Goal: Transaction & Acquisition: Purchase product/service

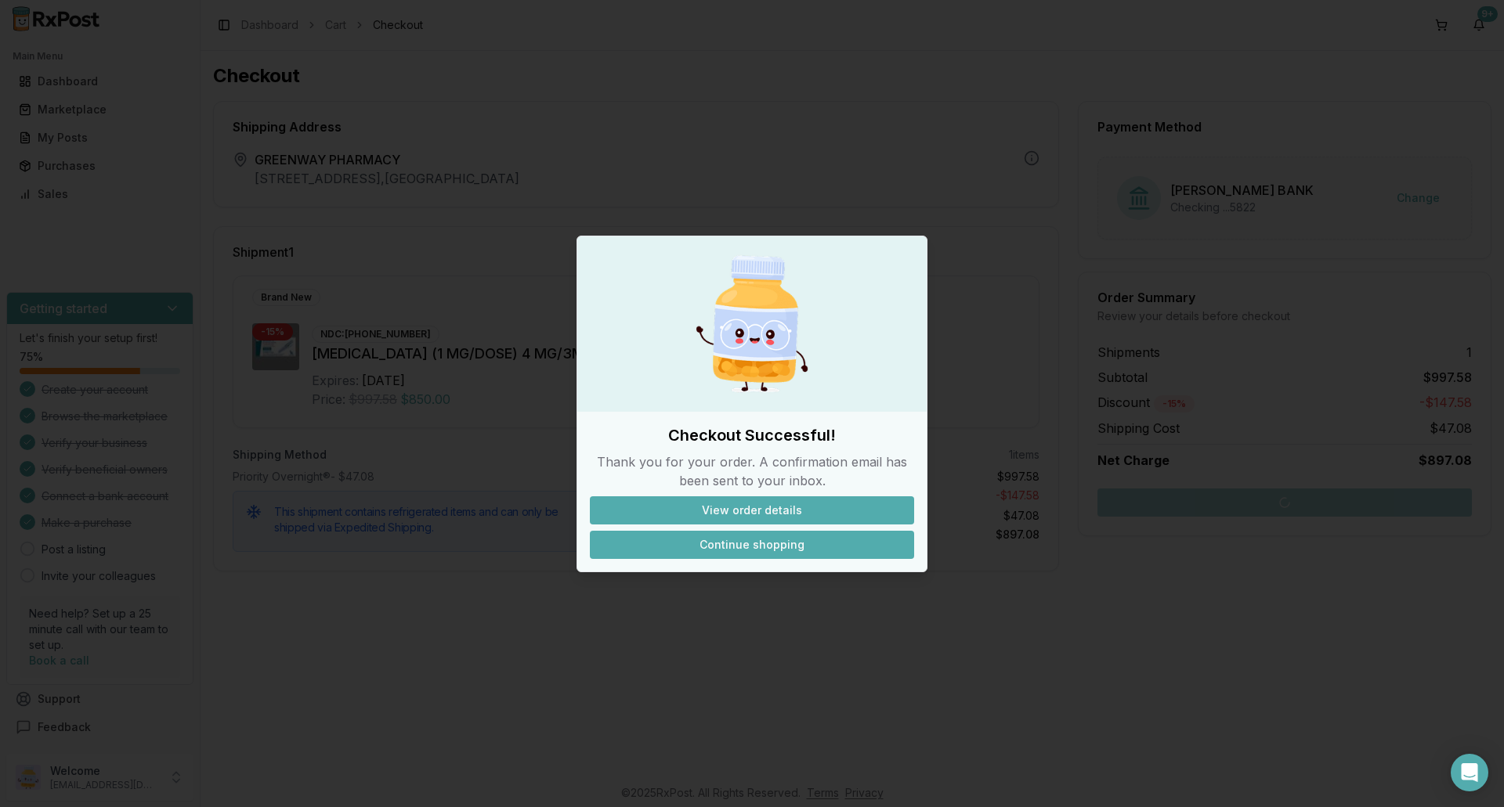
click at [730, 541] on button "Continue shopping" at bounding box center [752, 545] width 324 height 28
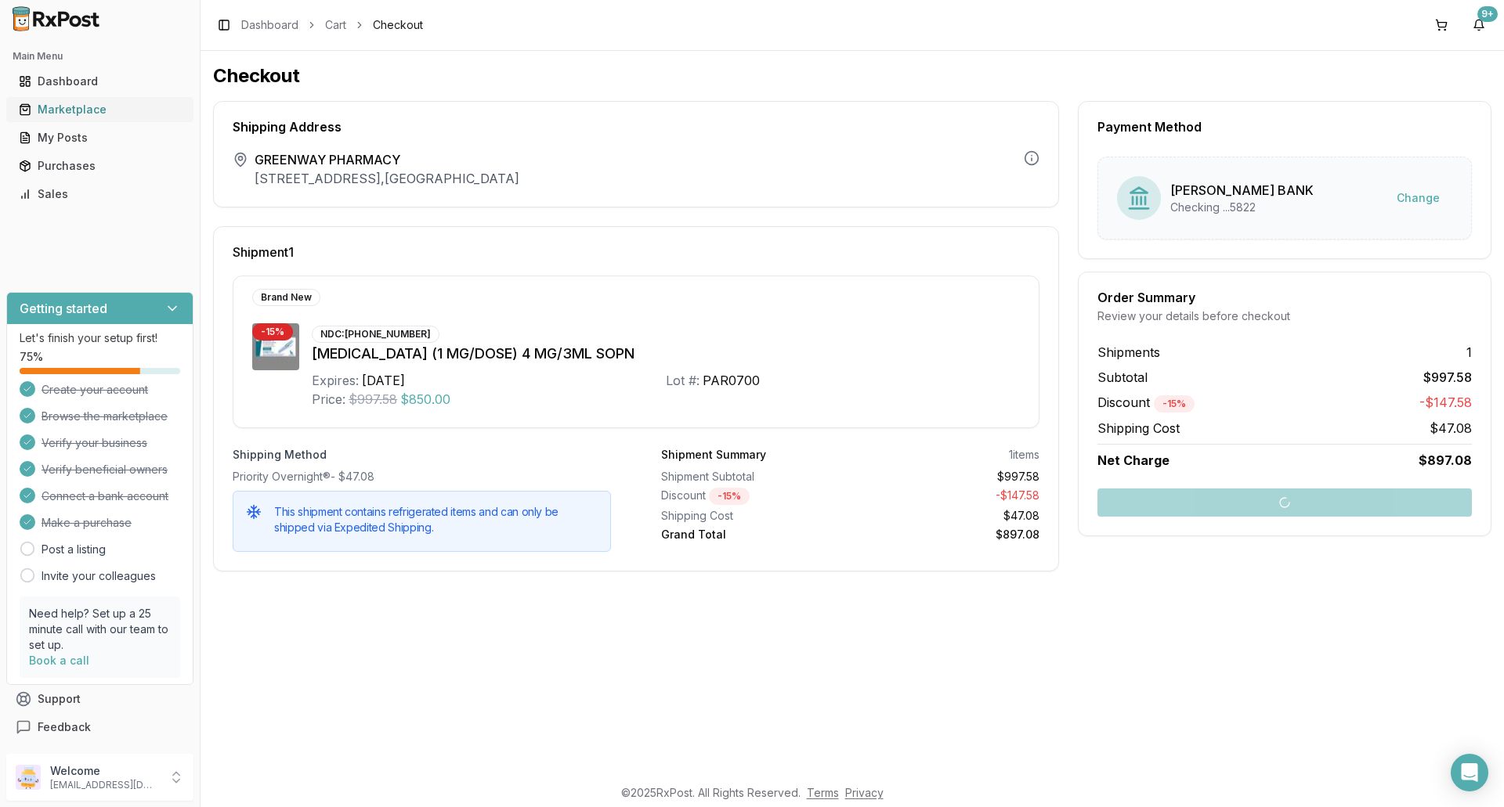
click at [55, 114] on div "Marketplace" at bounding box center [100, 110] width 162 height 16
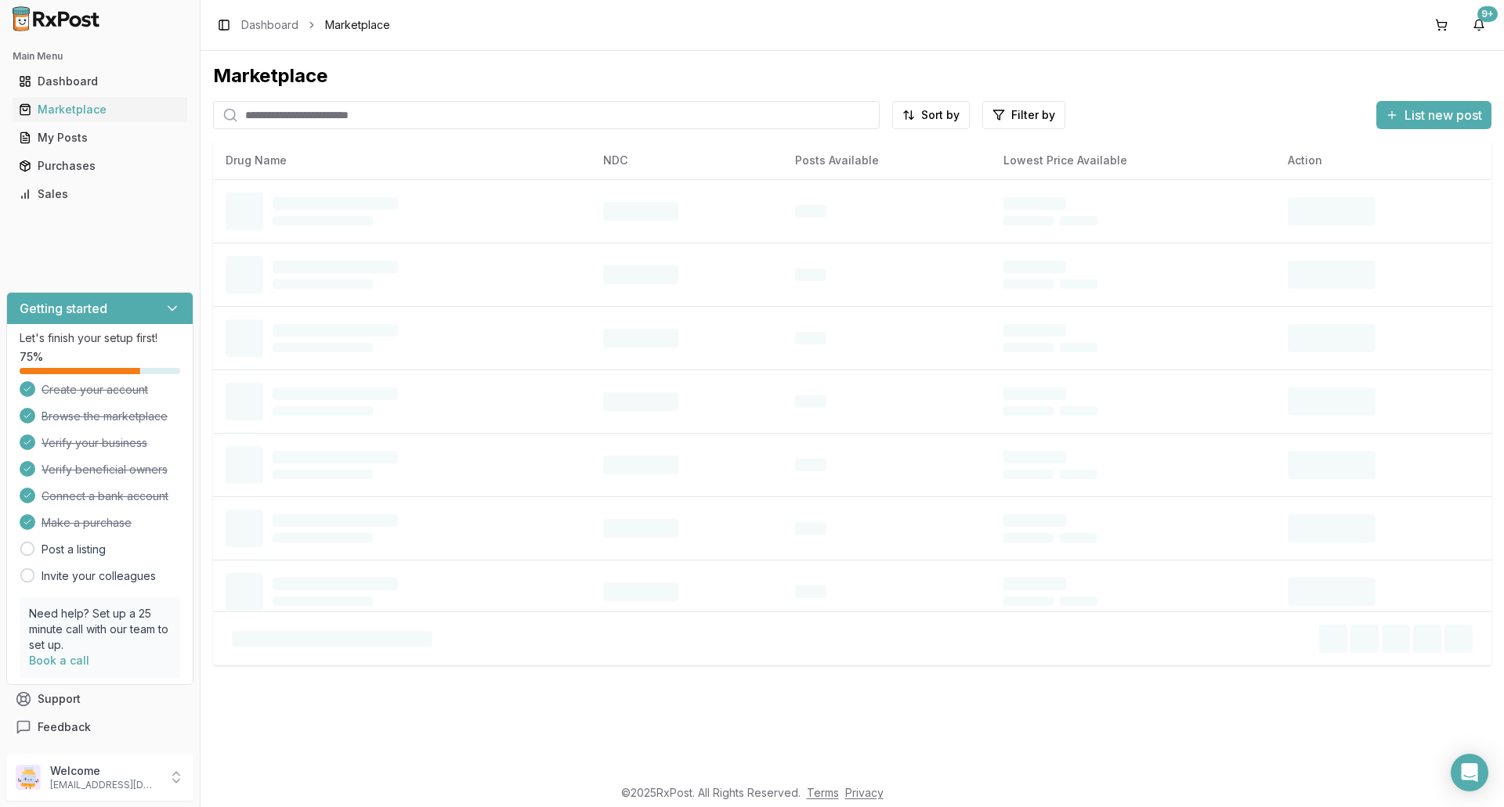
click at [371, 113] on input "search" at bounding box center [546, 115] width 666 height 28
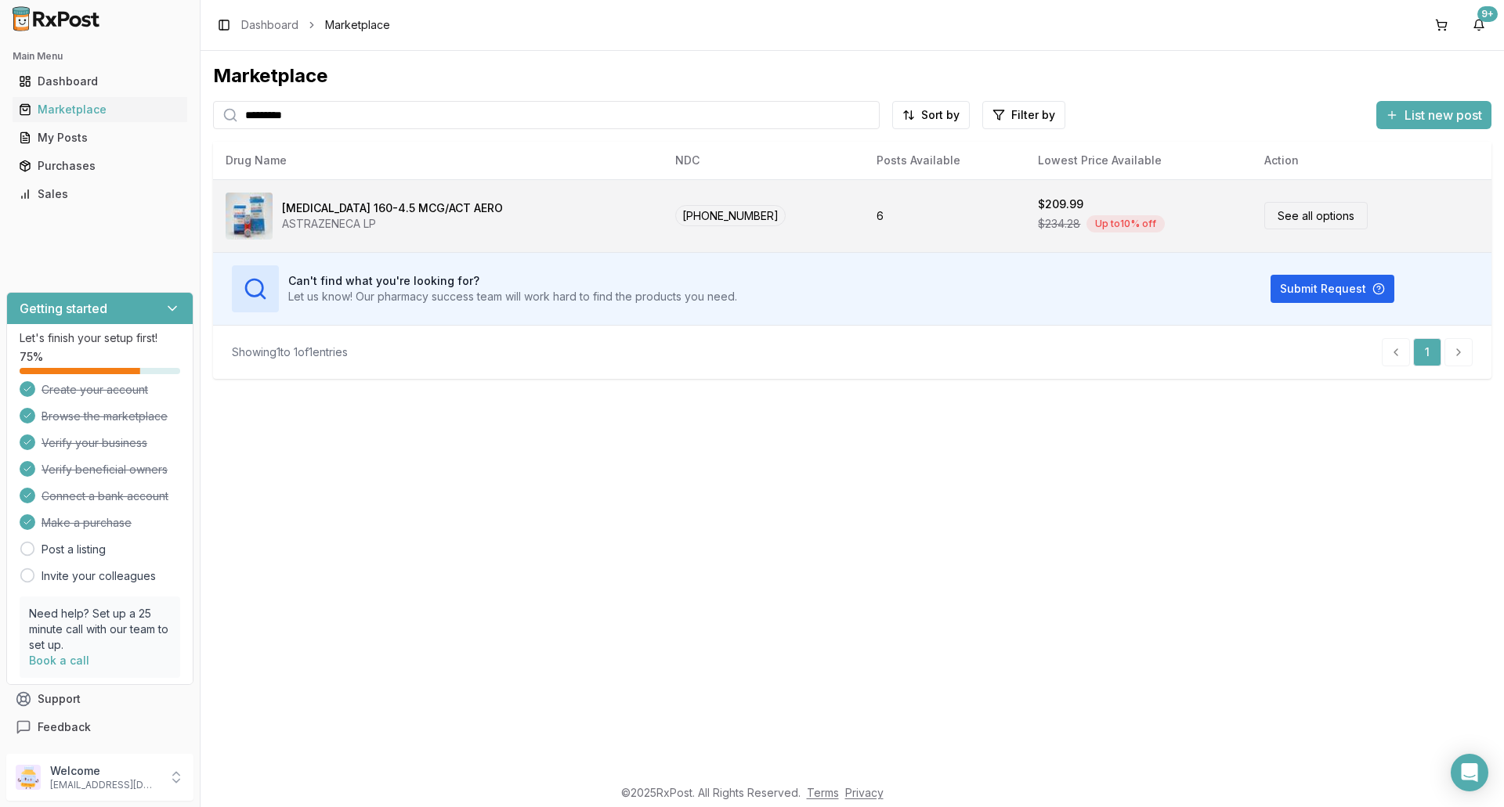
type input "*********"
click at [432, 220] on div "ASTRAZENECA LP" at bounding box center [392, 224] width 221 height 16
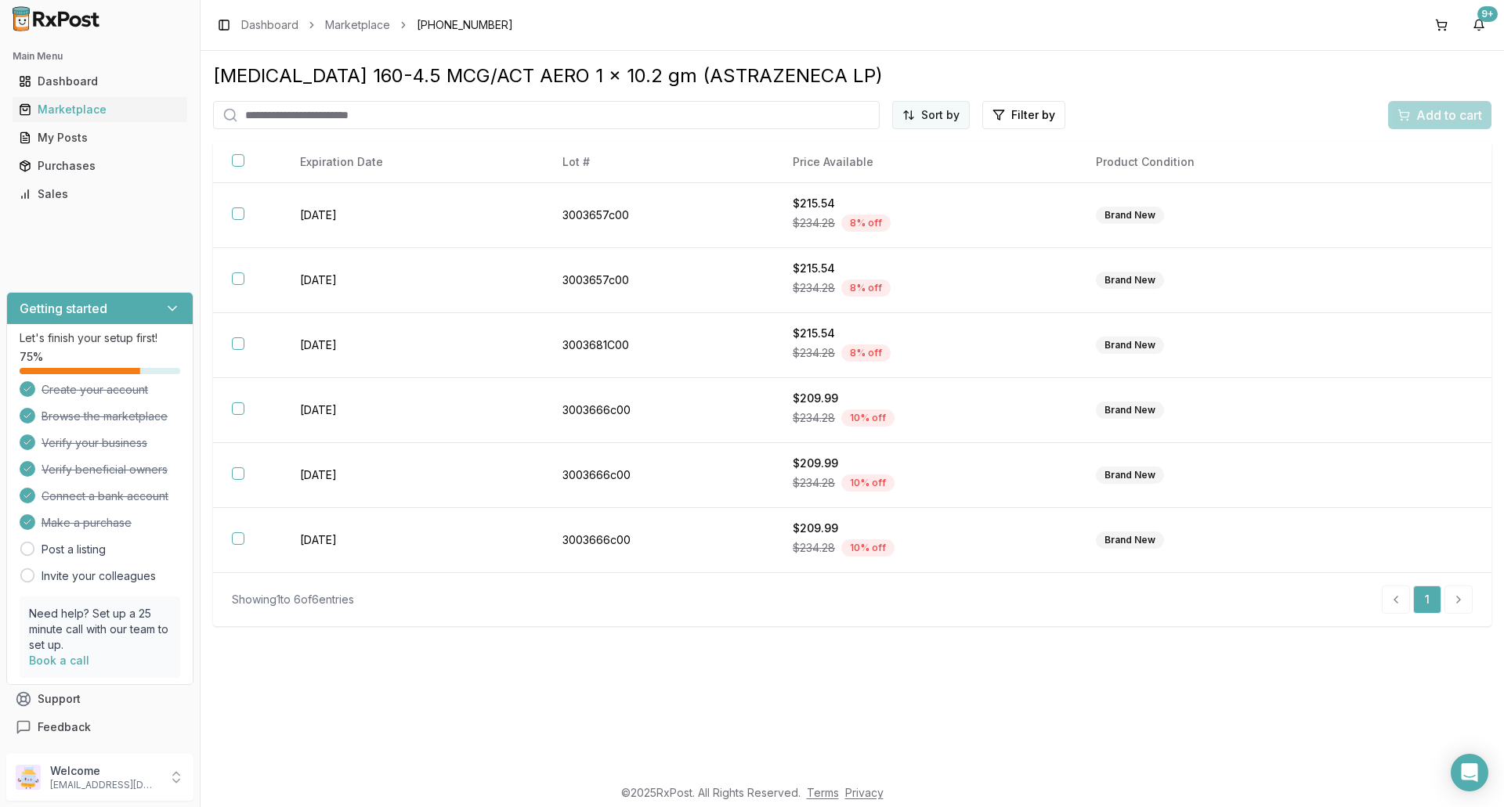
click at [926, 108] on html "Main Menu Dashboard Marketplace My Posts Purchases Sales Getting started Let's …" at bounding box center [752, 403] width 1504 height 807
click at [900, 172] on div "Price (Low to High)" at bounding box center [892, 173] width 149 height 25
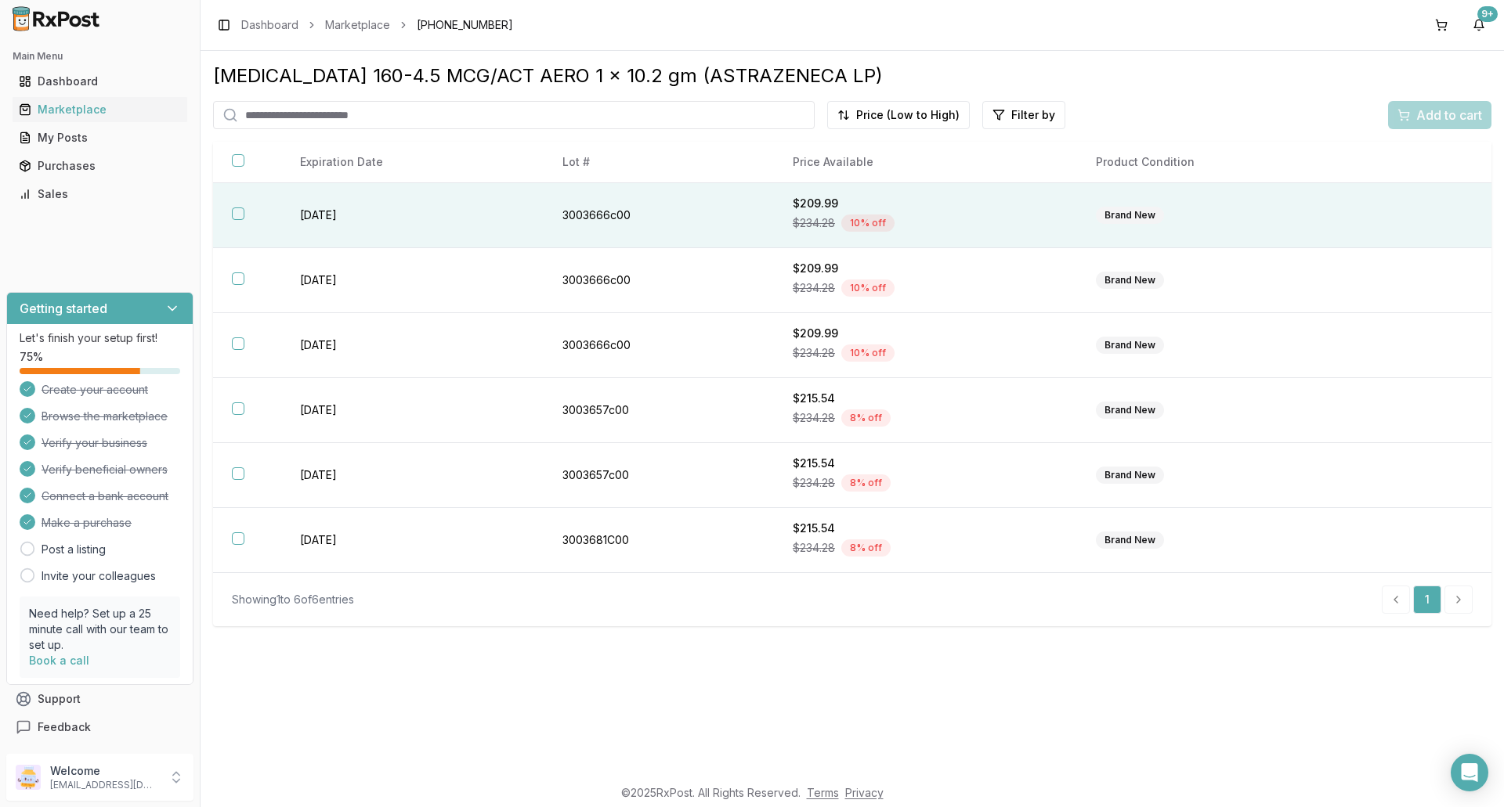
click at [930, 204] on div "$209.99" at bounding box center [924, 204] width 265 height 16
click at [1460, 116] on span "Add to cart" at bounding box center [1449, 115] width 66 height 19
